Goal: Check status: Check status

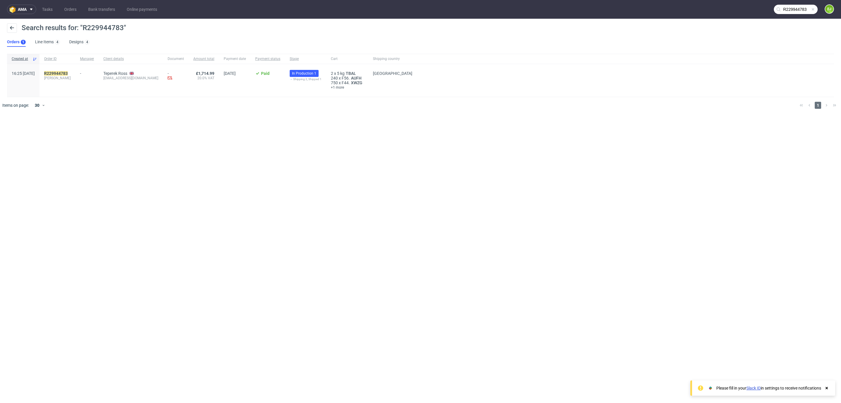
click at [790, 13] on input "R229944783" at bounding box center [796, 9] width 44 height 9
click at [790, 13] on input "R229944783" at bounding box center [760, 9] width 115 height 9
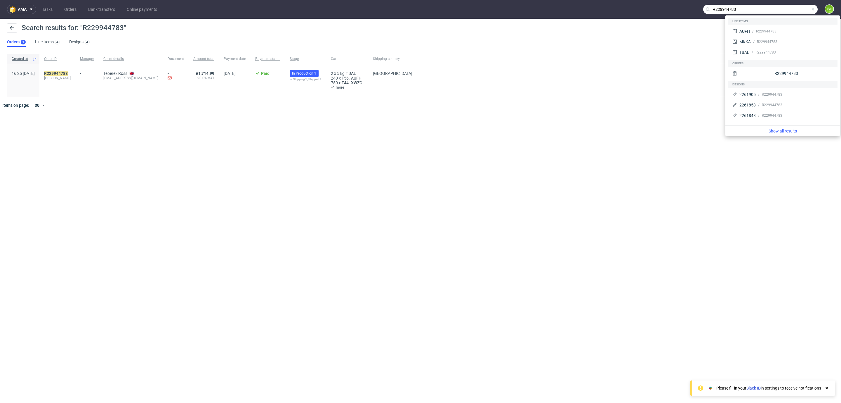
paste input "011915406"
type input "R011915406"
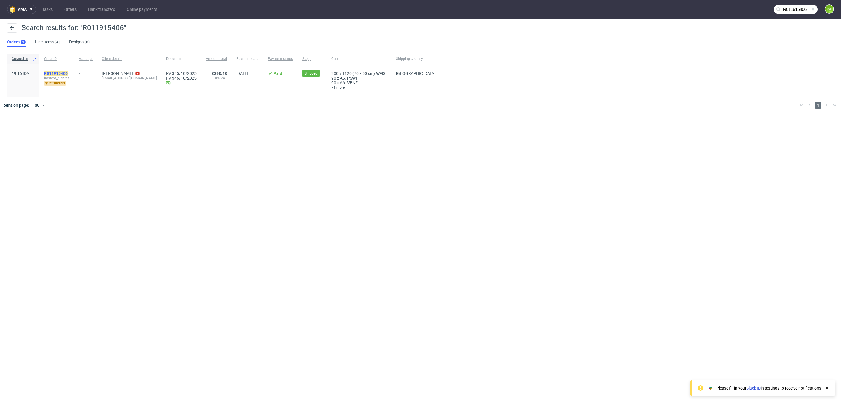
click at [68, 74] on mark "R011915406" at bounding box center [56, 73] width 24 height 5
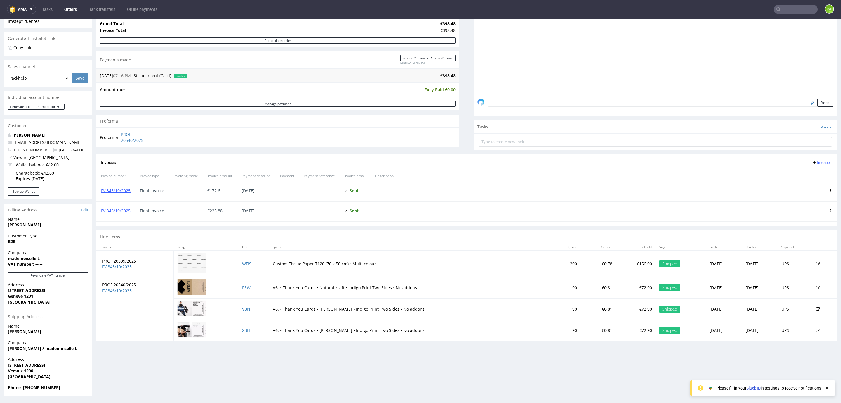
scroll to position [108, 0]
